Goal: Transaction & Acquisition: Obtain resource

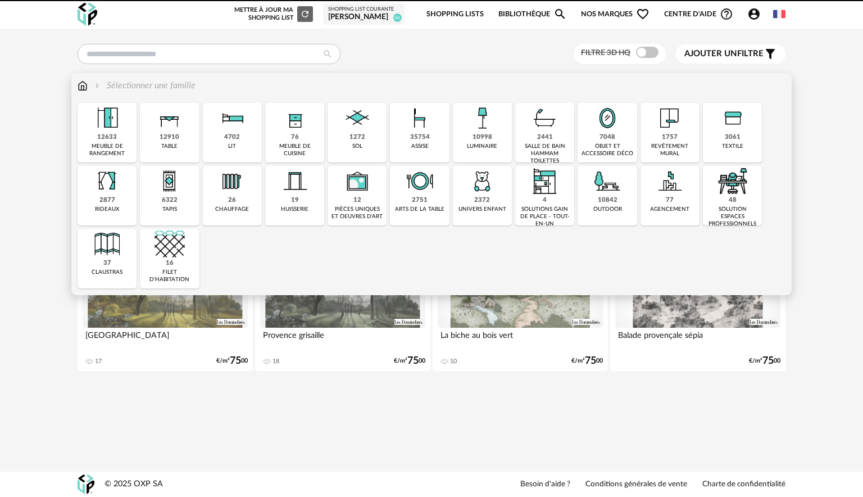
click at [422, 129] on img at bounding box center [420, 118] width 30 height 30
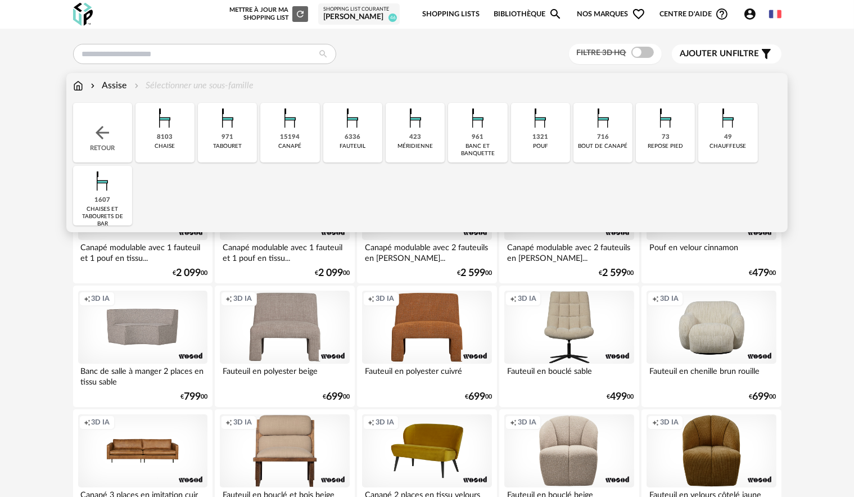
click at [292, 129] on img at bounding box center [290, 118] width 30 height 30
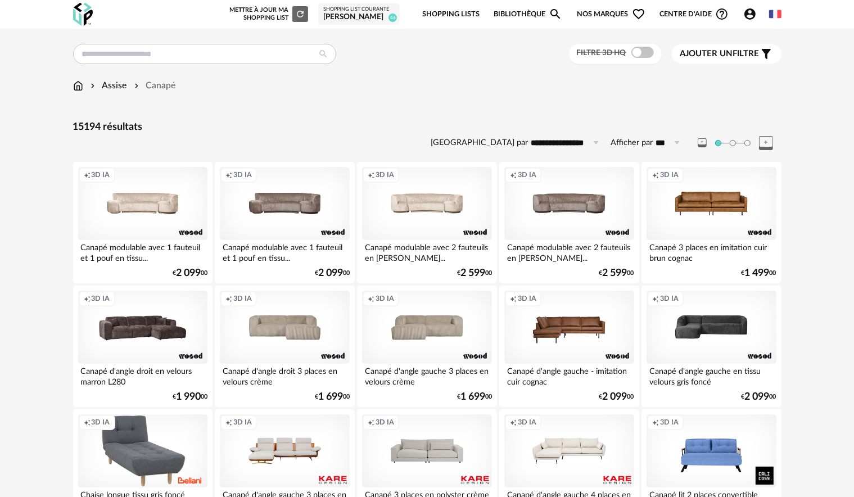
click at [733, 57] on span "Ajouter un" at bounding box center [706, 53] width 53 height 8
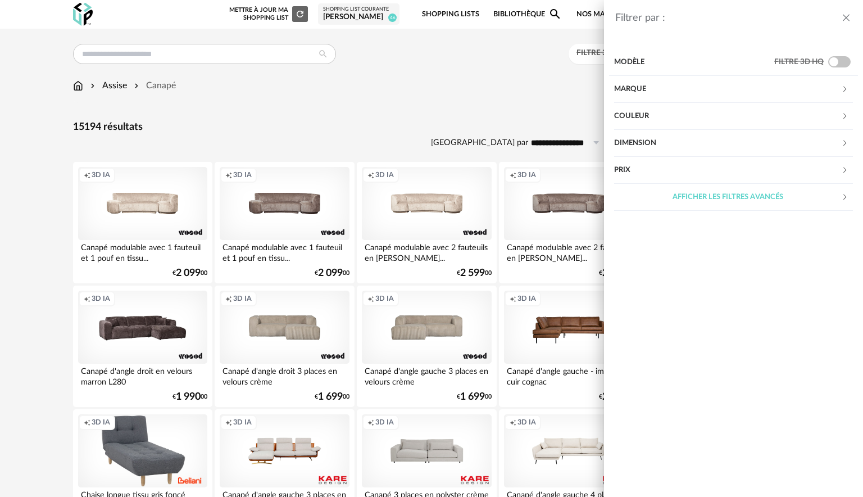
click at [670, 109] on div "Couleur" at bounding box center [727, 116] width 227 height 27
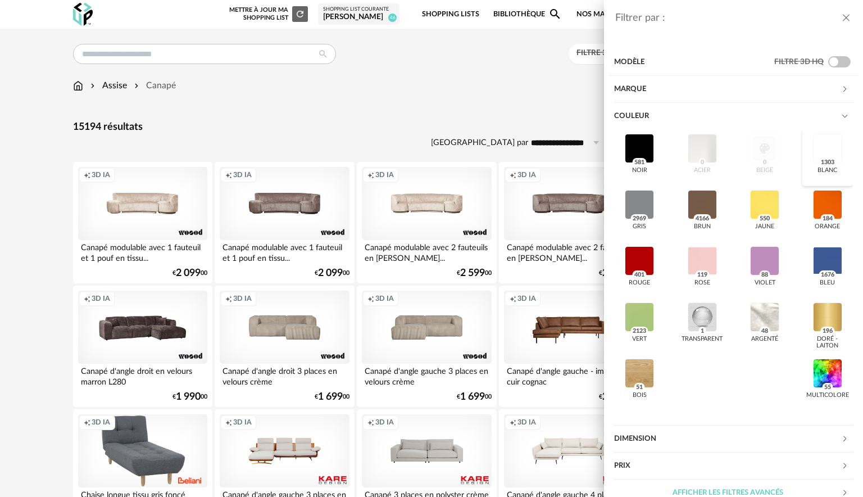
click at [820, 160] on span "1303" at bounding box center [827, 162] width 17 height 9
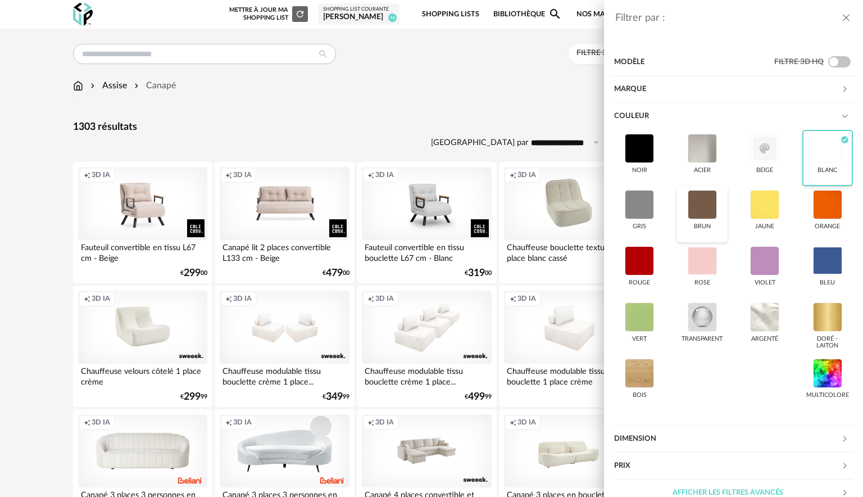
click at [708, 197] on div at bounding box center [702, 204] width 29 height 29
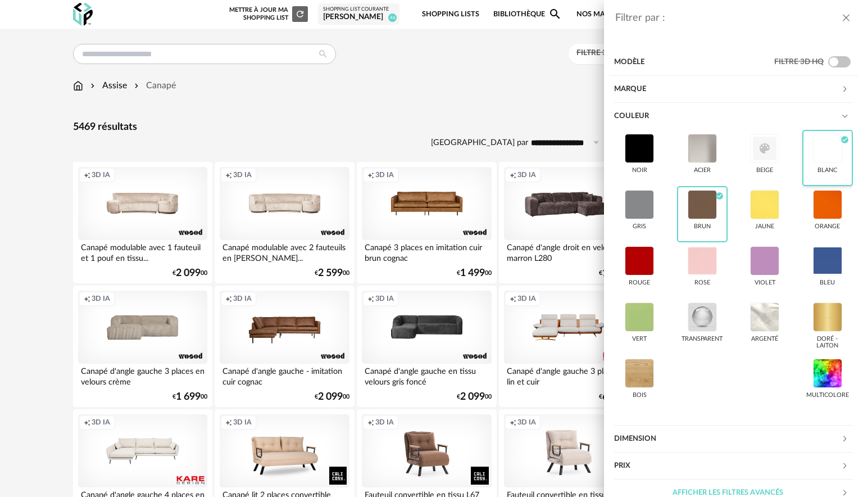
click at [311, 112] on div "Filtrer par : Modèle Filtre 3D HQ Marque &tradition 13 101 Copenhagen 0 366 Con…" at bounding box center [431, 248] width 863 height 497
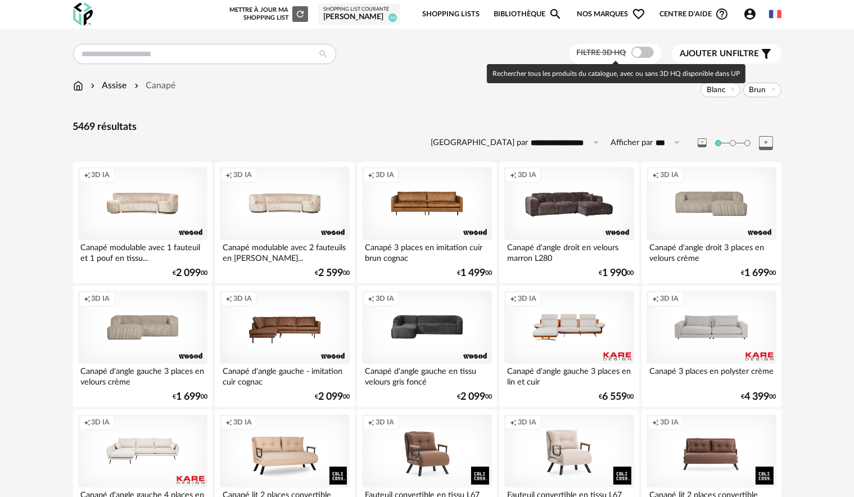
click at [646, 55] on span at bounding box center [642, 52] width 22 height 11
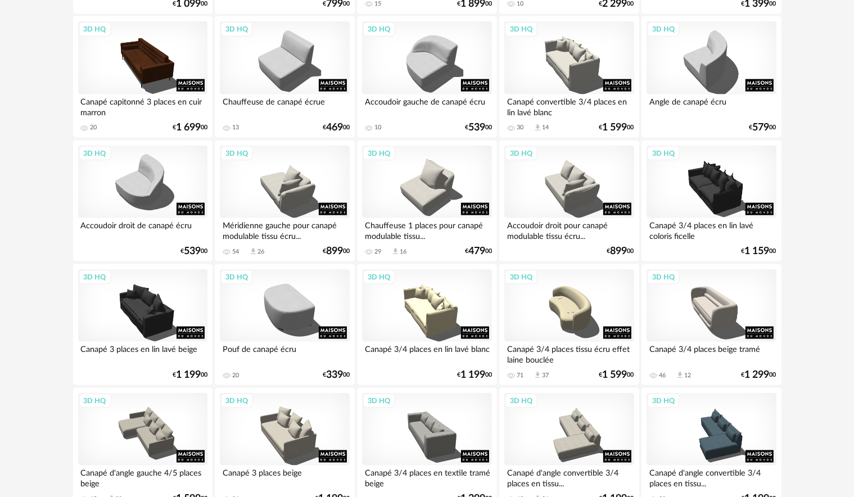
scroll to position [1743, 0]
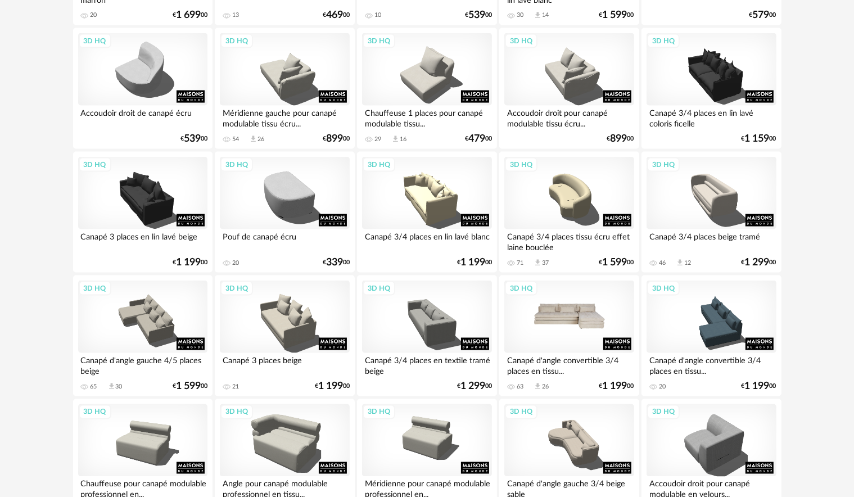
click at [584, 320] on div "3D HQ" at bounding box center [568, 317] width 129 height 73
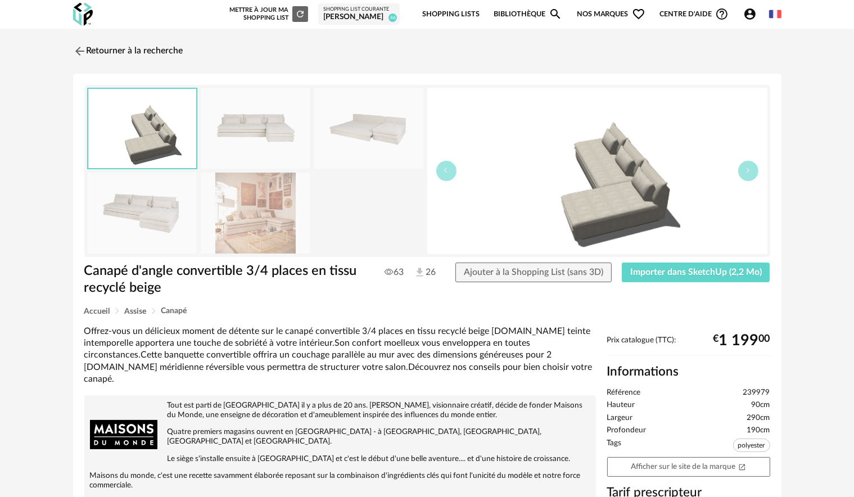
click at [153, 225] on img at bounding box center [142, 213] width 109 height 80
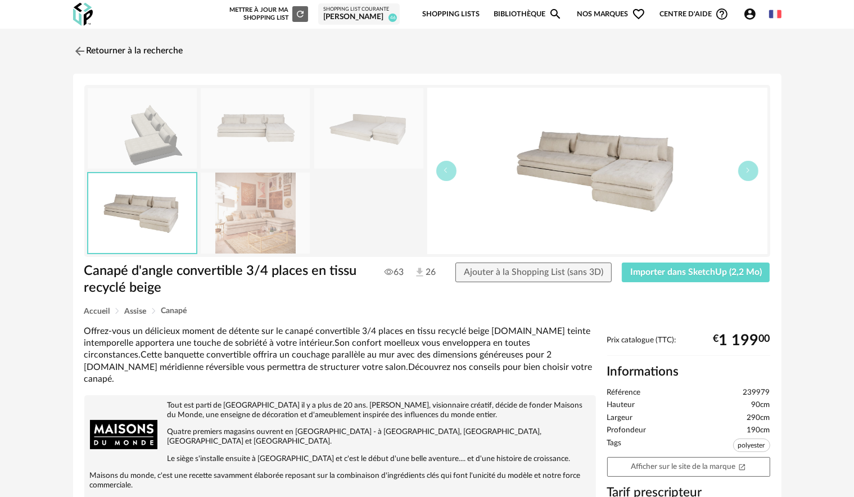
click at [256, 220] on img at bounding box center [255, 213] width 109 height 80
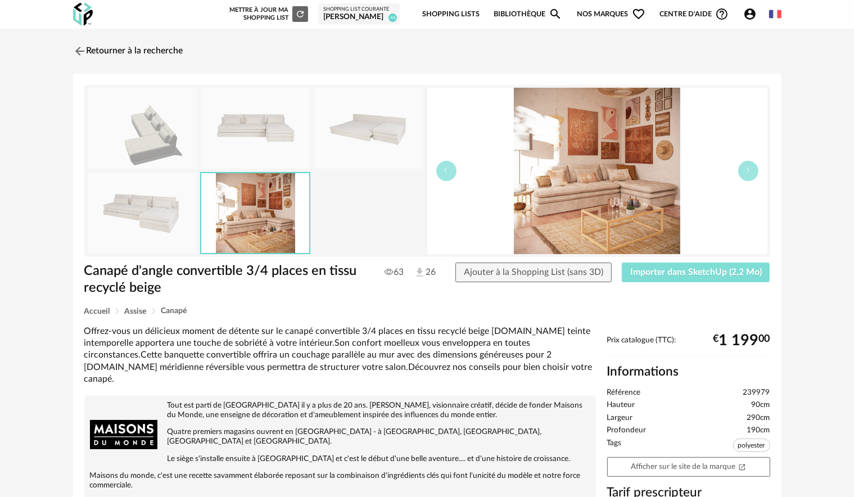
click at [681, 272] on span "Importer dans SketchUp (2,2 Mo)" at bounding box center [696, 272] width 132 height 9
